Goal: Submit feedback/report problem

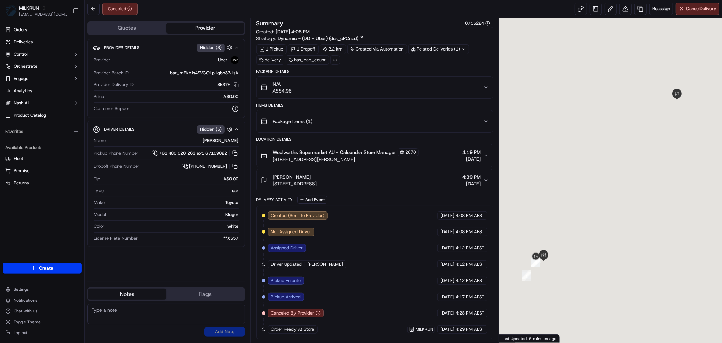
scroll to position [4, 0]
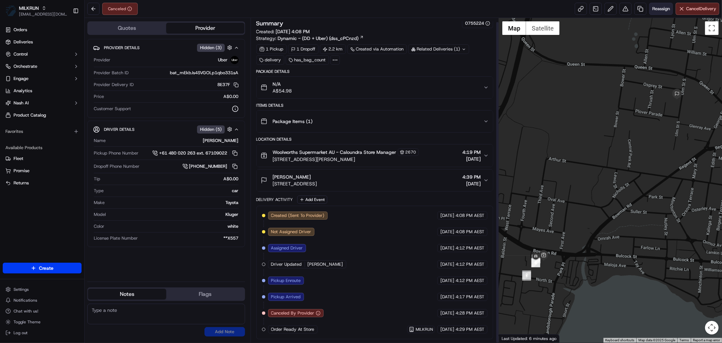
click at [661, 12] on button "Reassign" at bounding box center [661, 9] width 24 height 12
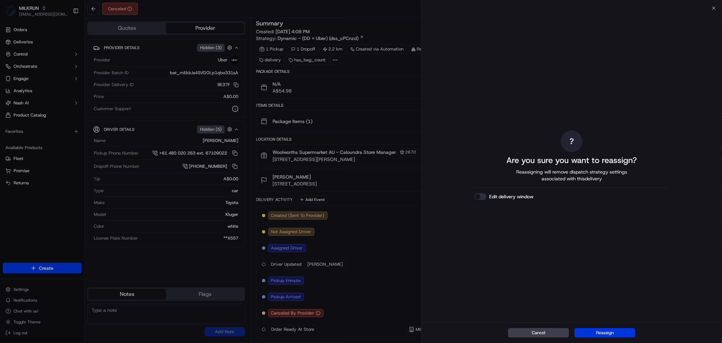
click at [617, 332] on button "Reassign" at bounding box center [605, 332] width 61 height 9
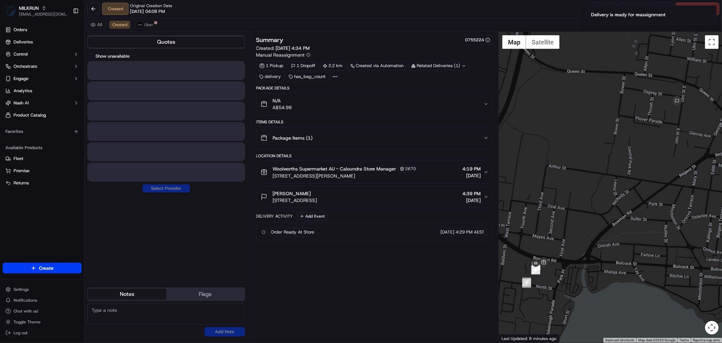
scroll to position [0, 0]
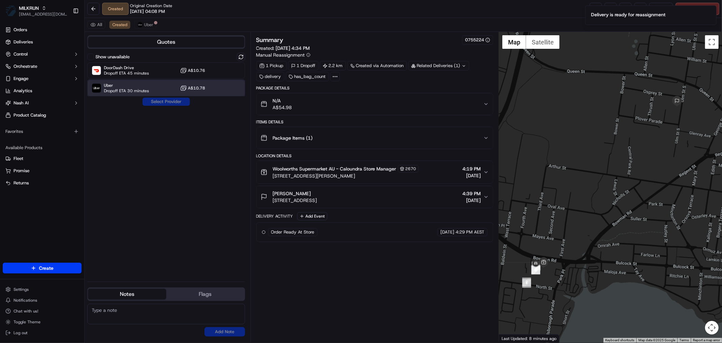
click at [137, 85] on span "Uber" at bounding box center [126, 85] width 45 height 5
click at [156, 103] on button "Assign Provider" at bounding box center [166, 102] width 48 height 8
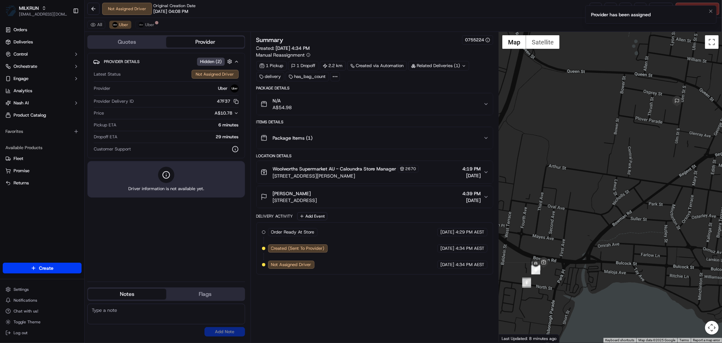
click at [706, 10] on li "Provider has been assigned" at bounding box center [650, 14] width 131 height 18
click at [709, 11] on icon "Notifications (F8)" at bounding box center [710, 10] width 5 height 5
click at [593, 9] on link at bounding box center [596, 9] width 12 height 12
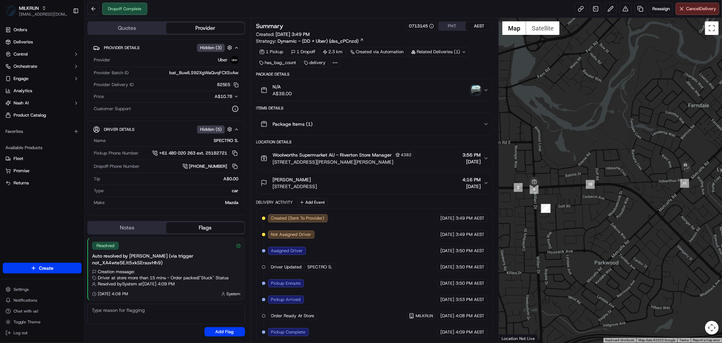
click at [475, 90] on img "button" at bounding box center [475, 89] width 9 height 9
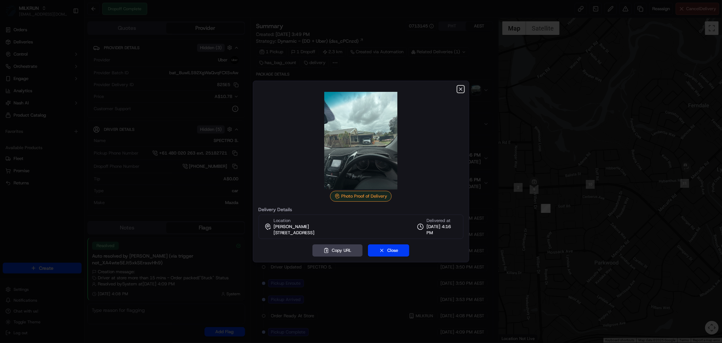
click at [460, 87] on icon "button" at bounding box center [460, 88] width 5 height 5
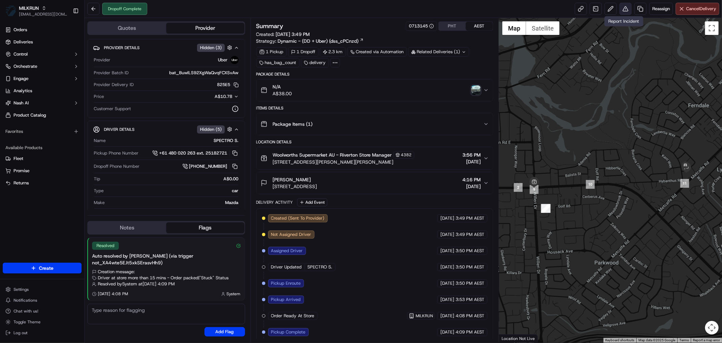
click at [625, 9] on button at bounding box center [626, 9] width 12 height 12
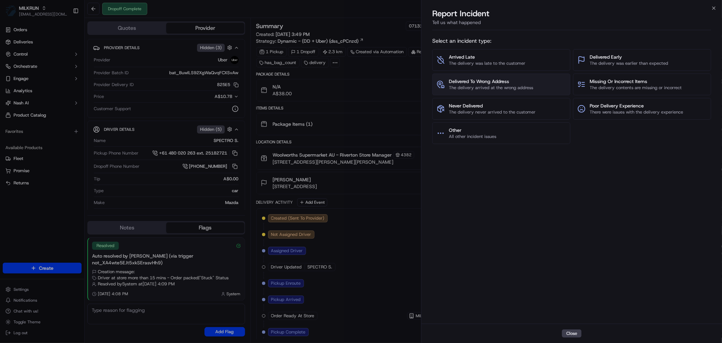
click at [494, 82] on span "Delivered To Wrong Address" at bounding box center [491, 81] width 84 height 7
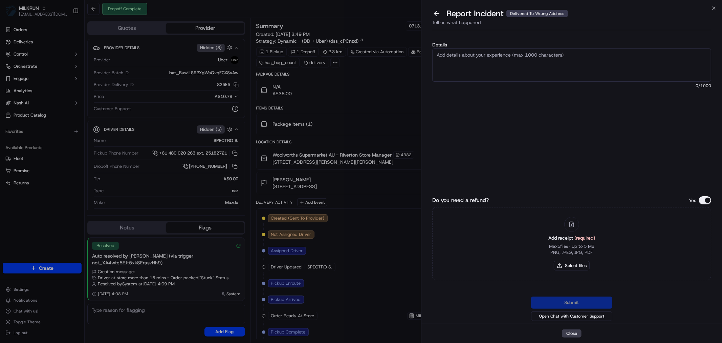
click at [488, 66] on textarea "Details" at bounding box center [571, 64] width 279 height 33
type textarea "Delivered to the wrong address"
click at [586, 262] on button "Select files" at bounding box center [572, 265] width 36 height 9
type input "C:\fakepath\Rochelle 1.jpg"
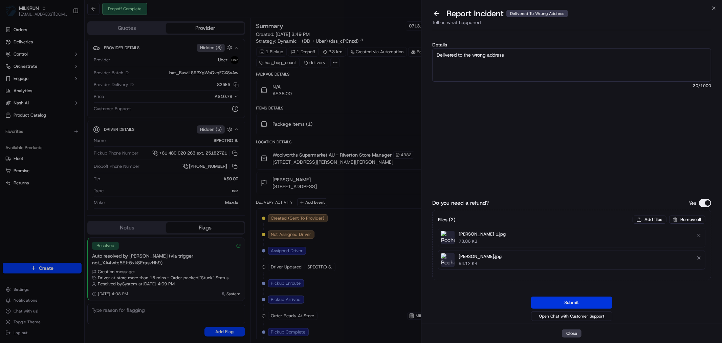
click at [563, 303] on button "Submit" at bounding box center [571, 302] width 81 height 12
